Goal: Book appointment/travel/reservation

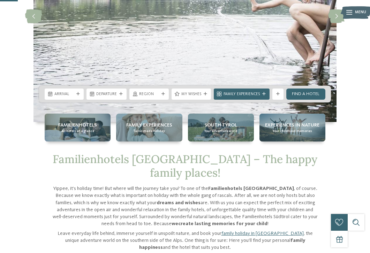
scroll to position [118, 0]
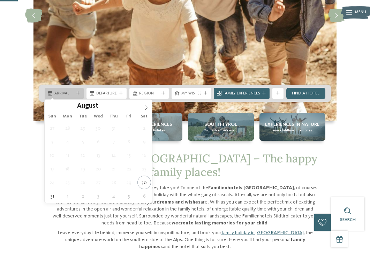
click at [74, 96] on span "Arrival" at bounding box center [64, 94] width 20 height 6
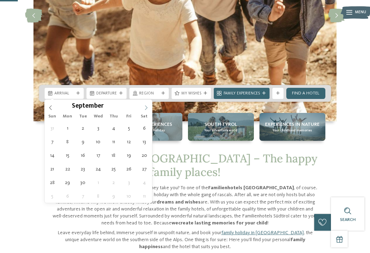
click at [147, 107] on icon at bounding box center [146, 107] width 5 height 5
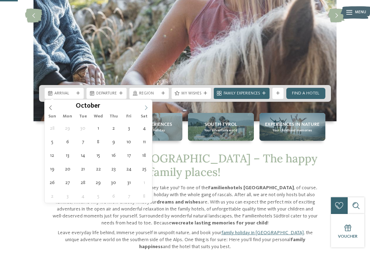
click at [148, 107] on icon at bounding box center [146, 107] width 5 height 5
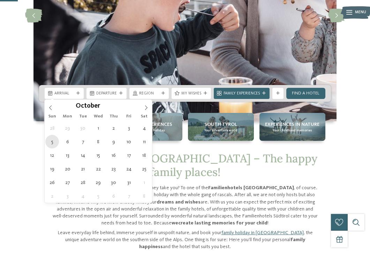
type div "05.10.2025"
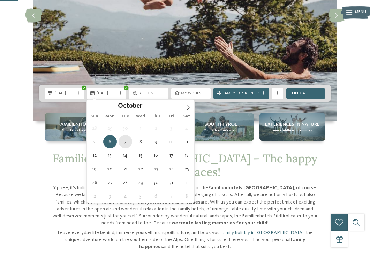
type div "07.10.2025"
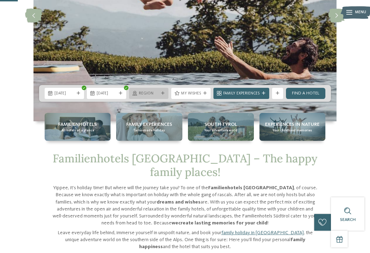
click at [163, 95] on div "Region" at bounding box center [148, 93] width 39 height 11
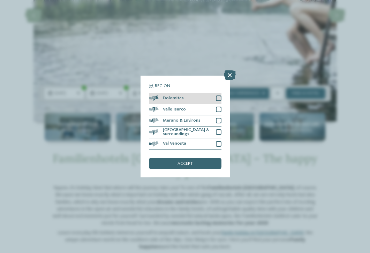
click at [219, 100] on div at bounding box center [219, 99] width 6 height 6
click at [207, 162] on div "accept" at bounding box center [185, 163] width 73 height 11
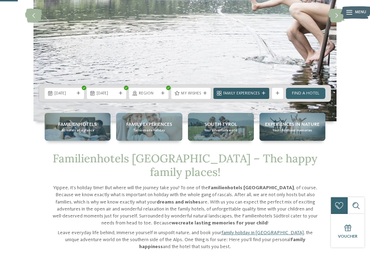
click at [236, 96] on span "Family Experiences" at bounding box center [241, 94] width 36 height 6
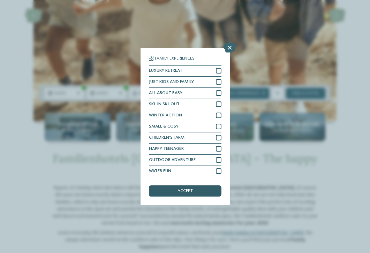
click at [200, 192] on div "accept" at bounding box center [185, 191] width 73 height 11
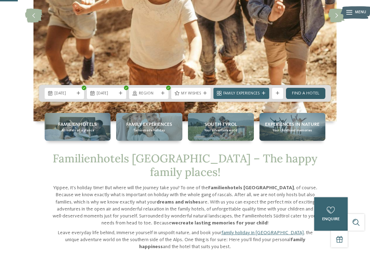
click at [314, 95] on link "Find a hotel" at bounding box center [305, 93] width 39 height 11
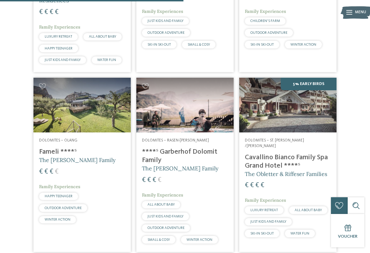
scroll to position [321, 0]
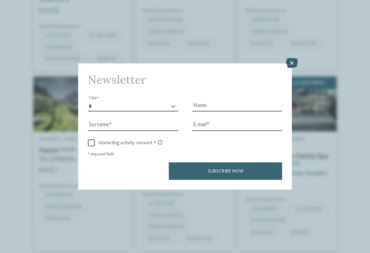
click at [291, 63] on icon at bounding box center [292, 63] width 12 height 10
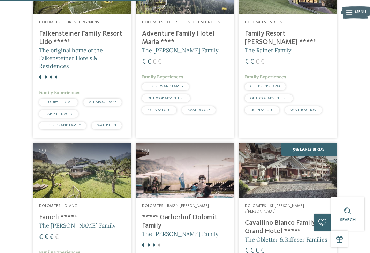
scroll to position [253, 0]
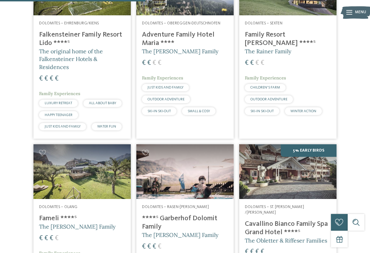
click at [66, 31] on h4 "Falkensteiner Family Resort Lido ****ˢ" at bounding box center [82, 39] width 86 height 17
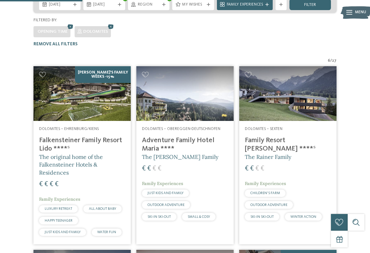
scroll to position [143, 0]
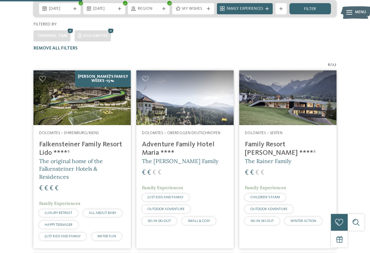
click at [184, 141] on h4 "Adventure Family Hotel Maria ****" at bounding box center [185, 149] width 86 height 17
click at [283, 141] on h4 "Family Resort [PERSON_NAME] ****ˢ" at bounding box center [288, 149] width 86 height 17
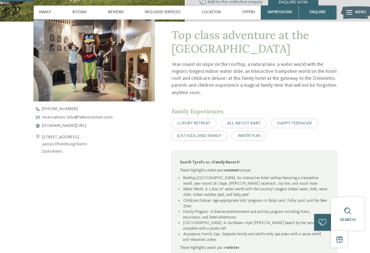
scroll to position [181, 0]
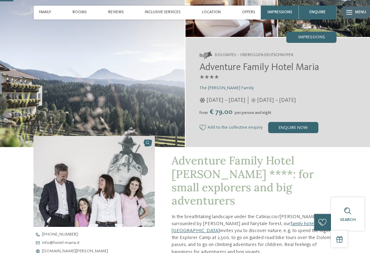
scroll to position [47, 0]
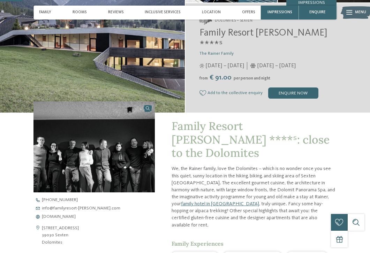
scroll to position [95, 0]
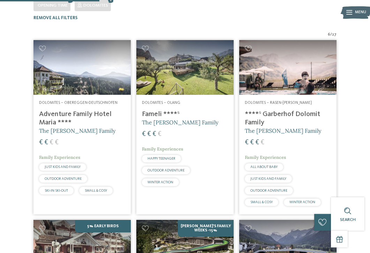
scroll to position [176, 0]
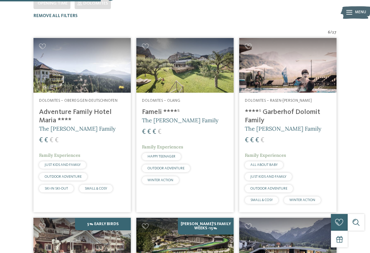
click at [279, 108] on h4 "****ˢ Garberhof Dolomit Family" at bounding box center [288, 116] width 86 height 17
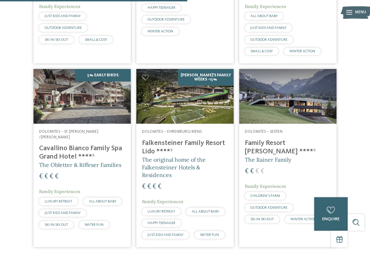
scroll to position [326, 0]
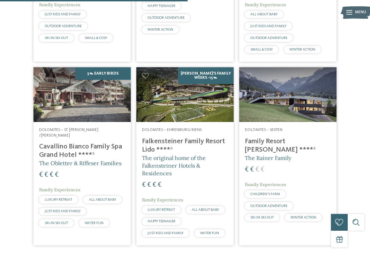
click at [93, 143] on h4 "Cavallino Bianco Family Spa Grand Hotel ****ˢ" at bounding box center [82, 151] width 86 height 17
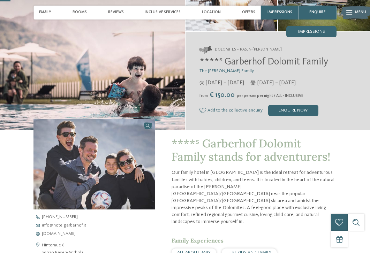
scroll to position [60, 0]
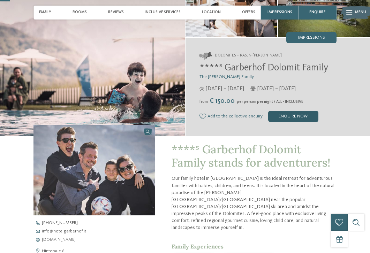
click at [291, 118] on div "enquire now" at bounding box center [293, 116] width 50 height 11
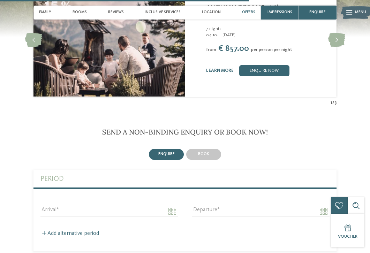
scroll to position [1438, 0]
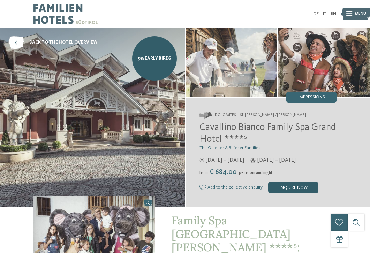
click at [282, 187] on div "enquire now" at bounding box center [293, 187] width 50 height 11
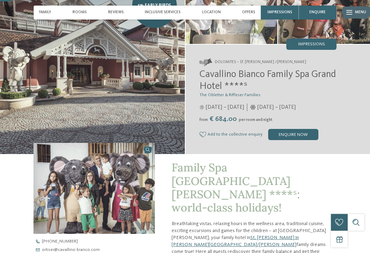
scroll to position [50, 0]
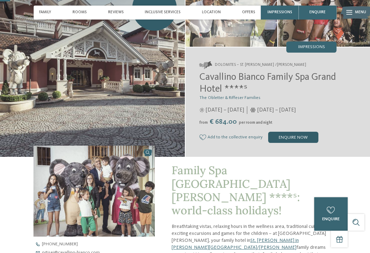
click at [285, 139] on div "enquire now" at bounding box center [293, 137] width 50 height 11
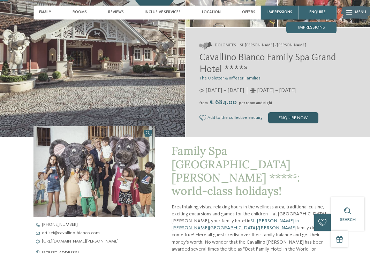
scroll to position [0, 0]
